Goal: Find specific page/section: Find specific page/section

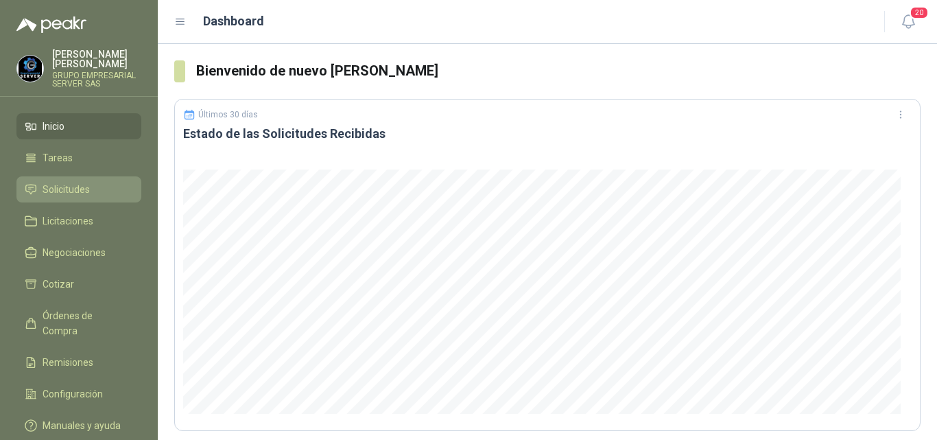
click at [82, 189] on span "Solicitudes" at bounding box center [66, 189] width 47 height 15
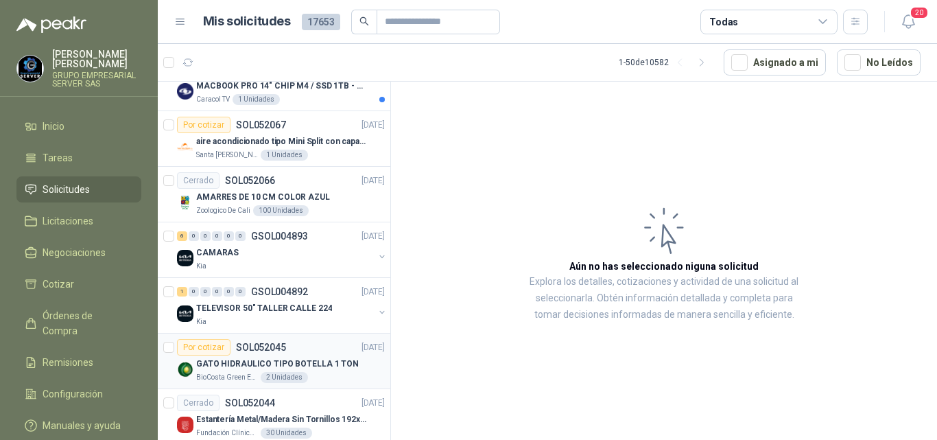
scroll to position [206, 0]
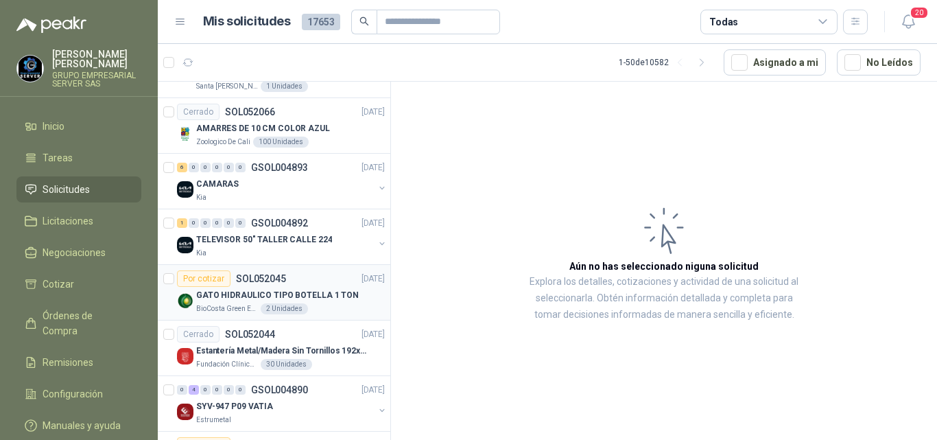
click at [290, 293] on p "GATO HIDRAULICO TIPO BOTELLA 1 TON" at bounding box center [277, 295] width 163 height 13
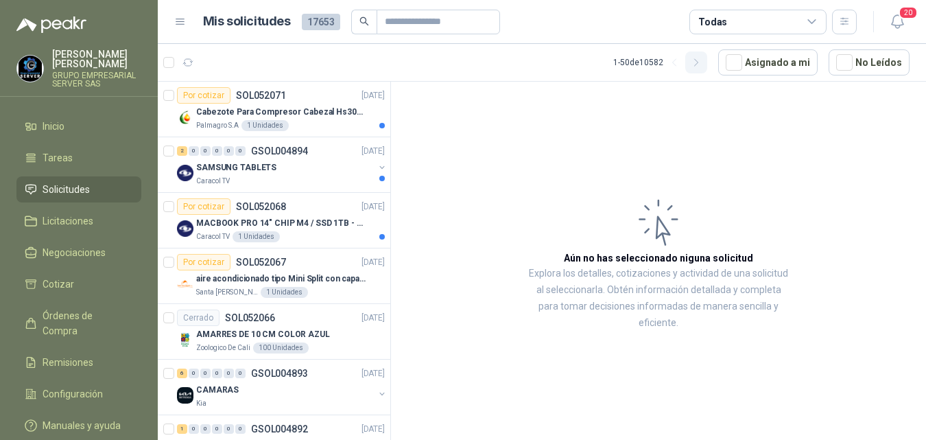
click at [696, 62] on icon "button" at bounding box center [697, 63] width 12 height 12
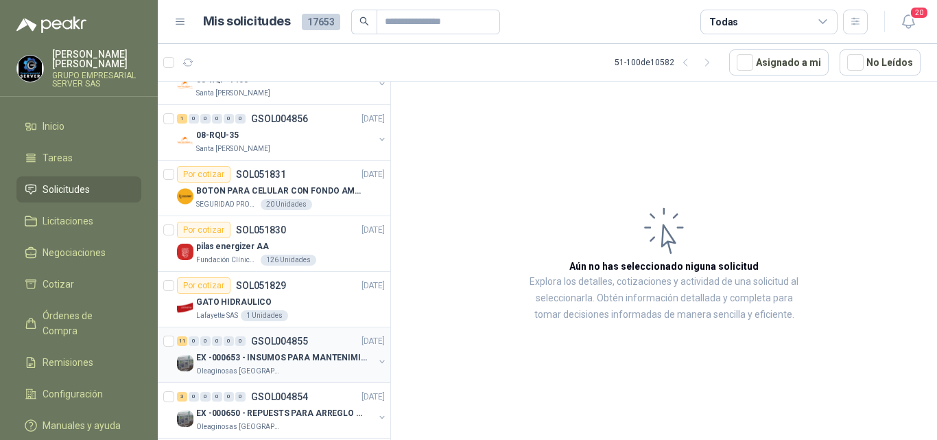
scroll to position [343, 0]
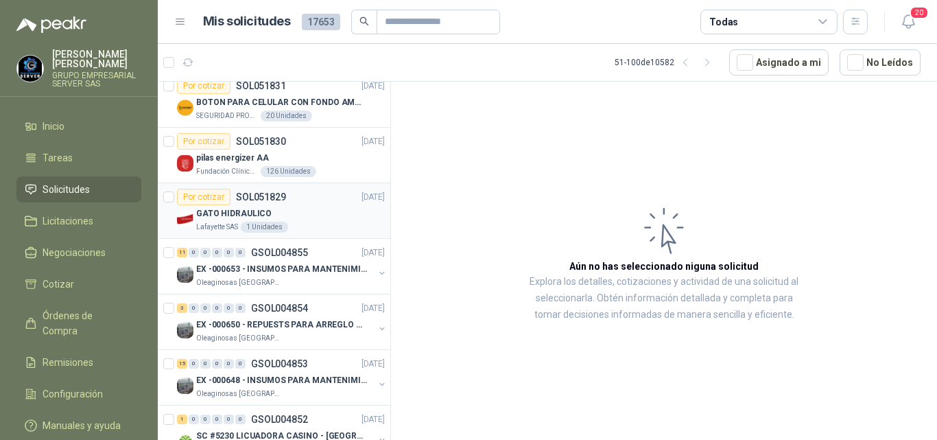
click at [259, 207] on p "GATO HIDRAULICO" at bounding box center [233, 213] width 75 height 13
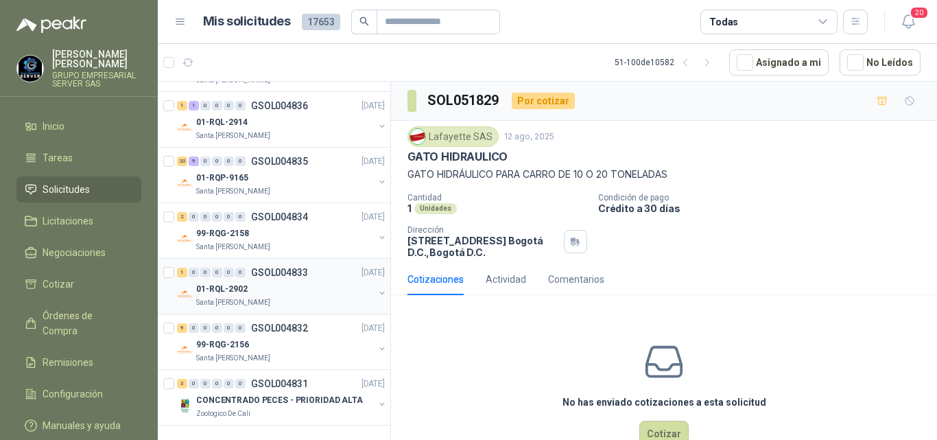
scroll to position [2446, 0]
click at [707, 60] on icon "button" at bounding box center [708, 63] width 12 height 12
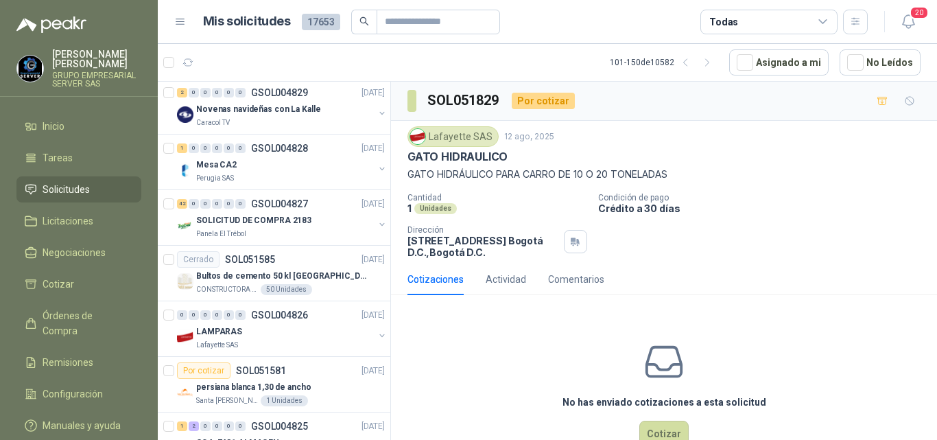
scroll to position [0, 0]
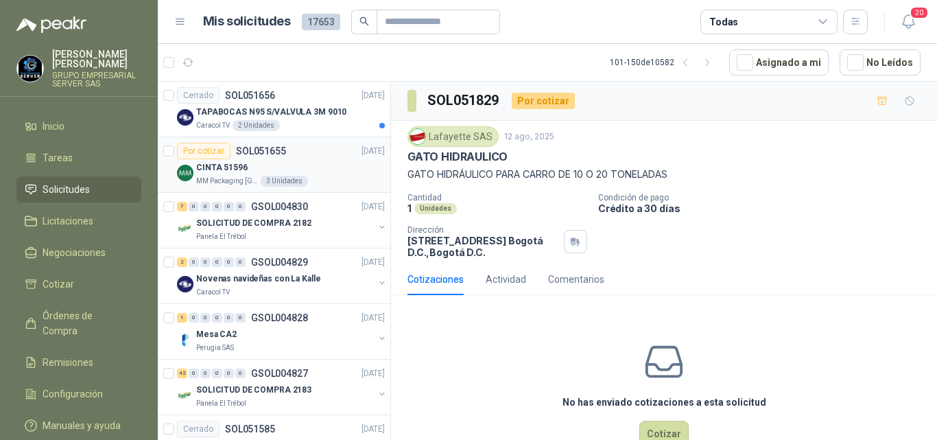
click at [220, 165] on p "CINTA 51596" at bounding box center [221, 167] width 51 height 13
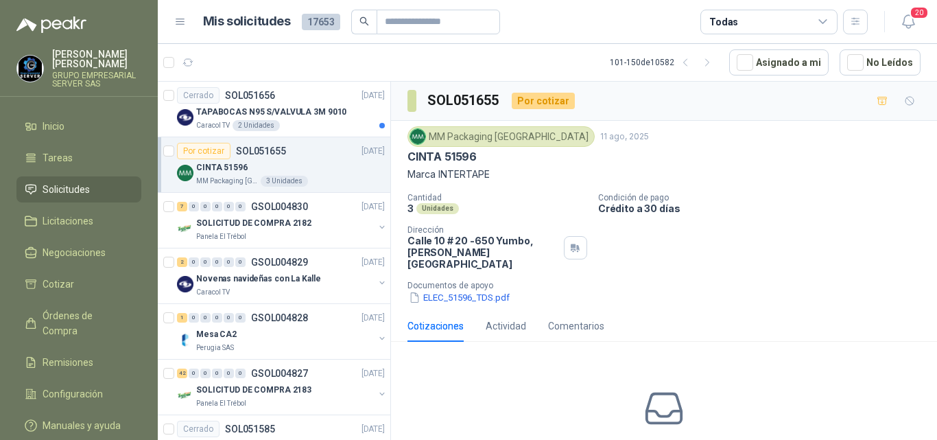
click at [260, 150] on p "SOL051655" at bounding box center [261, 151] width 50 height 10
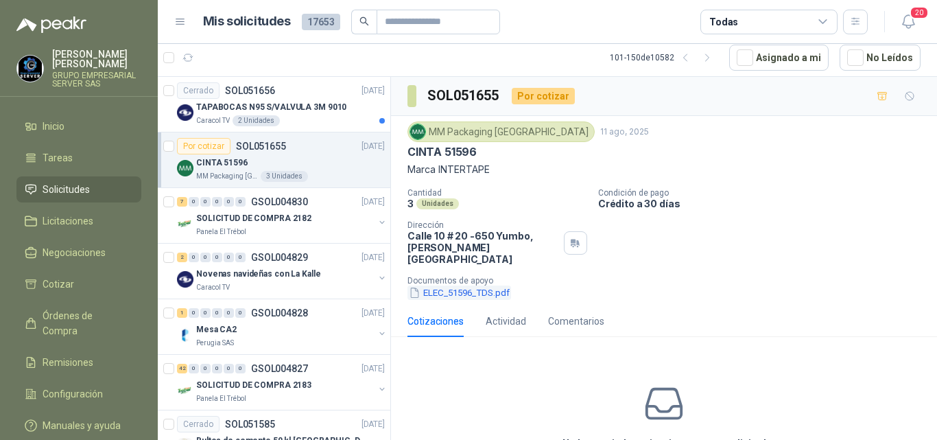
click at [450, 285] on button "ELEC_51596_TDS.pdf" at bounding box center [460, 292] width 104 height 14
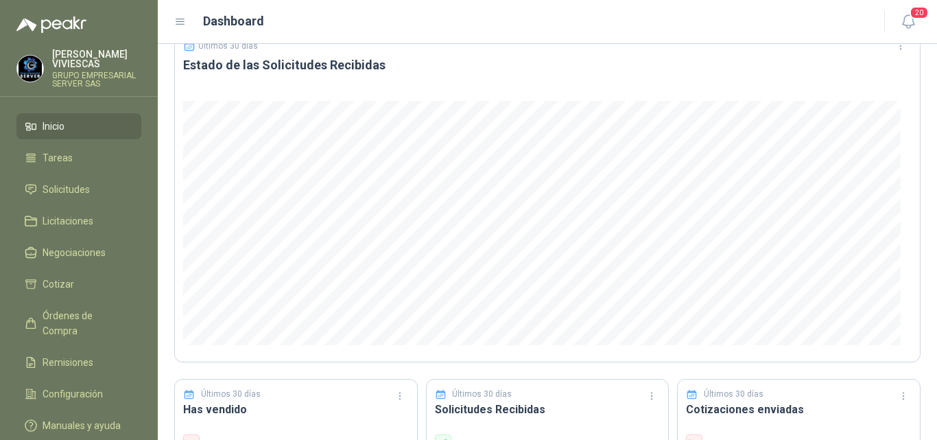
scroll to position [274, 0]
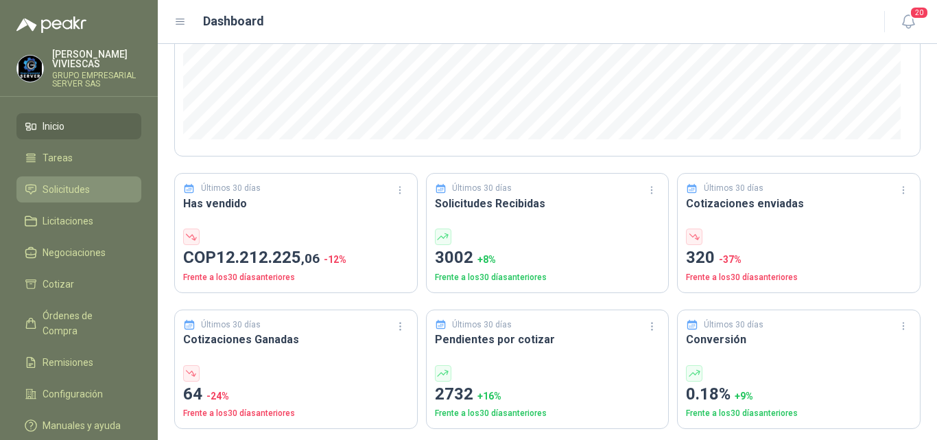
click at [71, 187] on span "Solicitudes" at bounding box center [66, 189] width 47 height 15
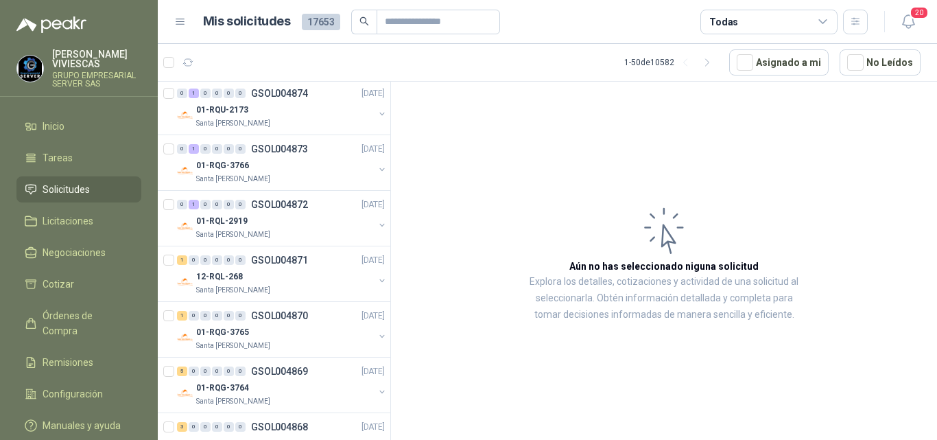
scroll to position [2446, 0]
